Goal: Information Seeking & Learning: Find contact information

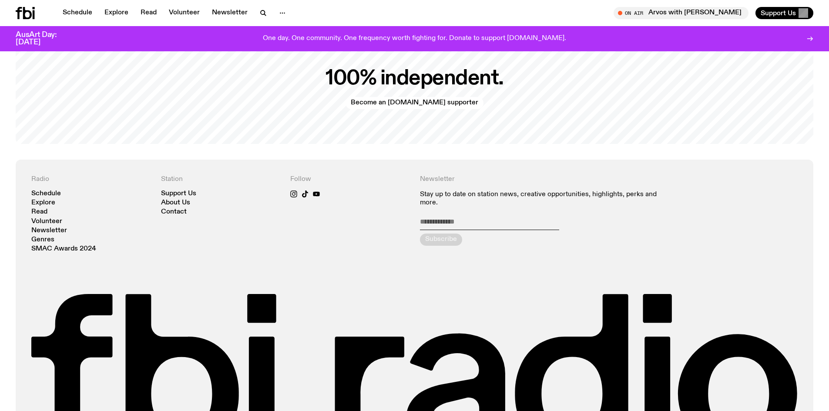
scroll to position [2009, 0]
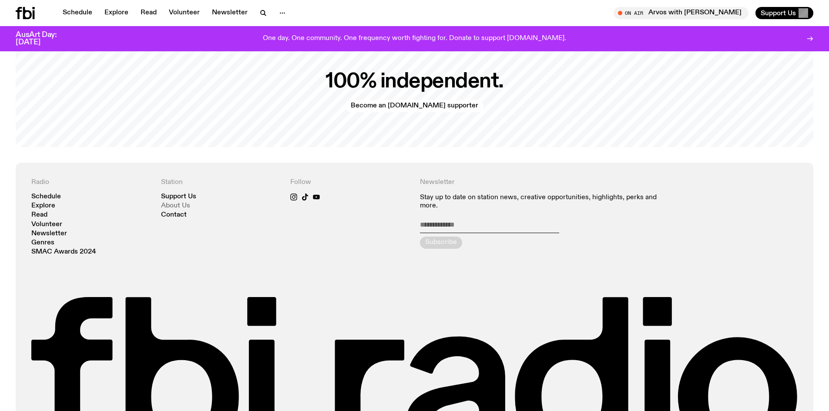
click at [178, 203] on link "About Us" at bounding box center [175, 206] width 29 height 7
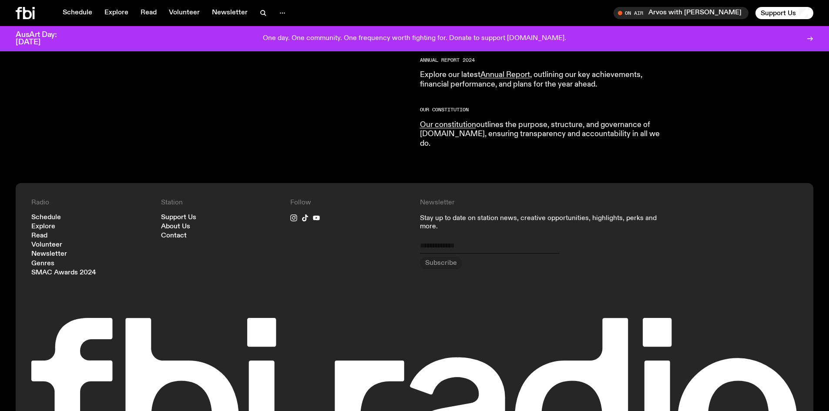
scroll to position [863, 0]
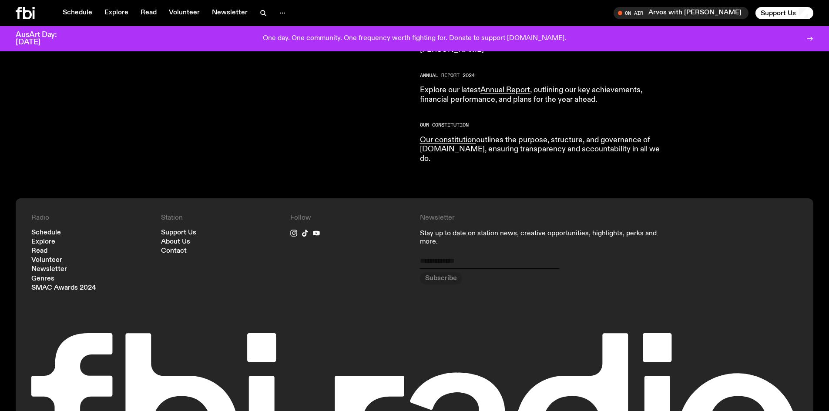
click at [171, 230] on nav "Support Us About Us Contact" at bounding box center [220, 242] width 119 height 25
click at [171, 248] on link "Contact" at bounding box center [174, 251] width 26 height 7
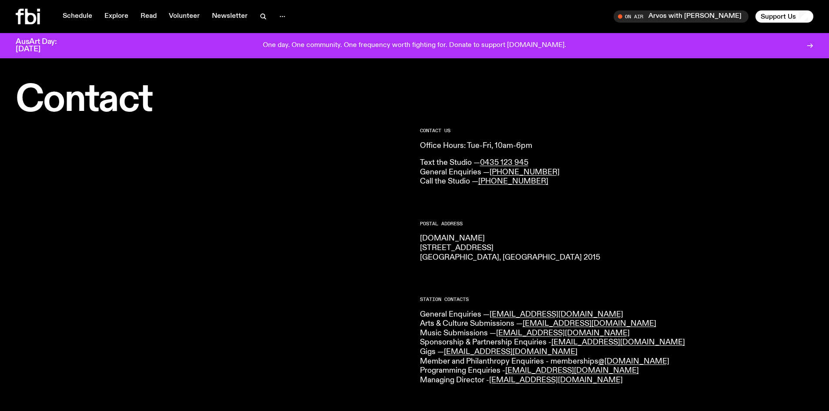
click at [744, 175] on p "Text the Studio — 0435 123 945 General Enquiries — [PHONE_NUMBER] Call the Stud…" at bounding box center [617, 172] width 394 height 28
drag, startPoint x: 602, startPoint y: 219, endPoint x: 605, endPoint y: 225, distance: 6.9
click at [602, 219] on div "CONTACT US Office Hours: Tue-Fri, 10am-6pm Text the Studio — 0435 123 945 Gener…" at bounding box center [617, 383] width 394 height 510
click at [628, 223] on h2 "Postal Address" at bounding box center [617, 223] width 394 height 5
